Goal: Information Seeking & Learning: Understand process/instructions

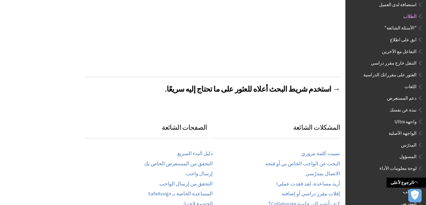
scroll to position [242, 0]
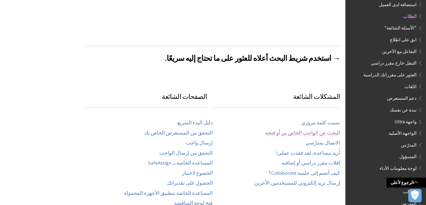
click at [288, 130] on link "البحث عن الواجب الخاص بي أو فتحه" at bounding box center [302, 133] width 75 height 6
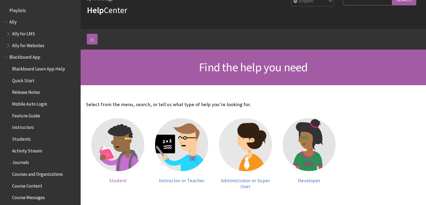
scroll to position [27, 0]
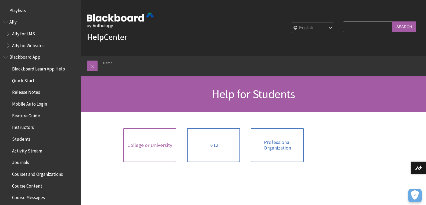
click at [148, 145] on span "College or University" at bounding box center [149, 146] width 45 height 6
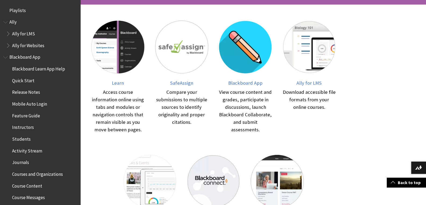
scroll to position [107, 0]
click at [116, 92] on div "Access course information online using tabs and modules or navigation controls …" at bounding box center [117, 111] width 53 height 45
